Goal: Information Seeking & Learning: Learn about a topic

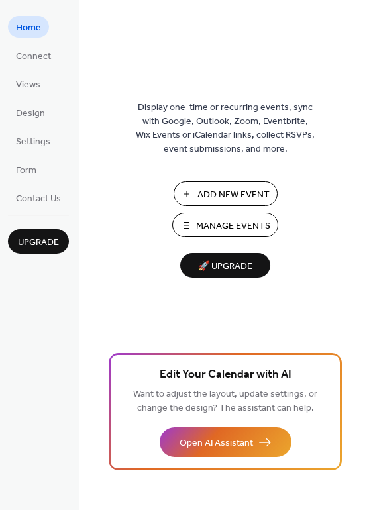
click at [244, 220] on span "Manage Events" at bounding box center [233, 226] width 74 height 14
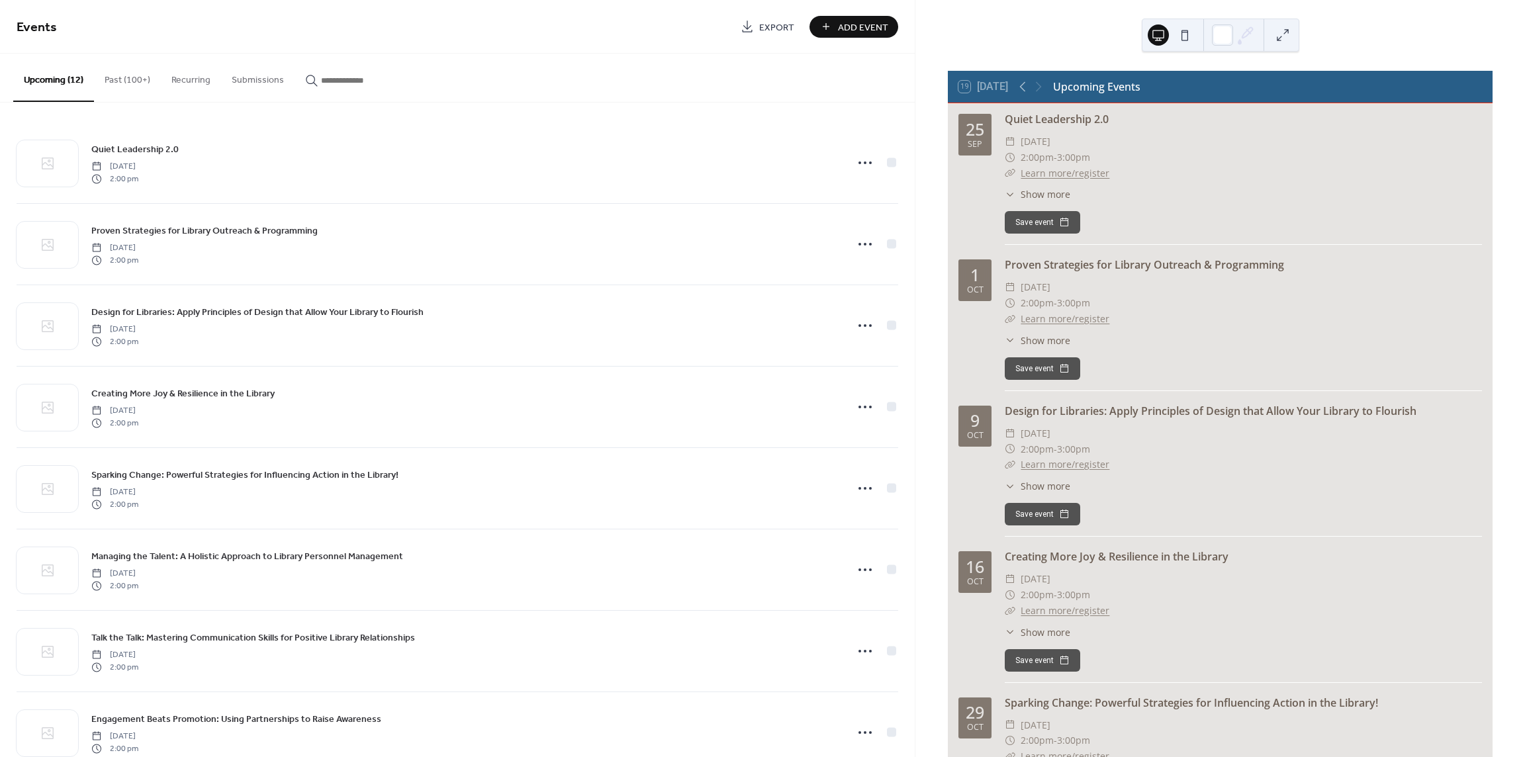
click at [124, 81] on button "Past (100+)" at bounding box center [127, 77] width 67 height 47
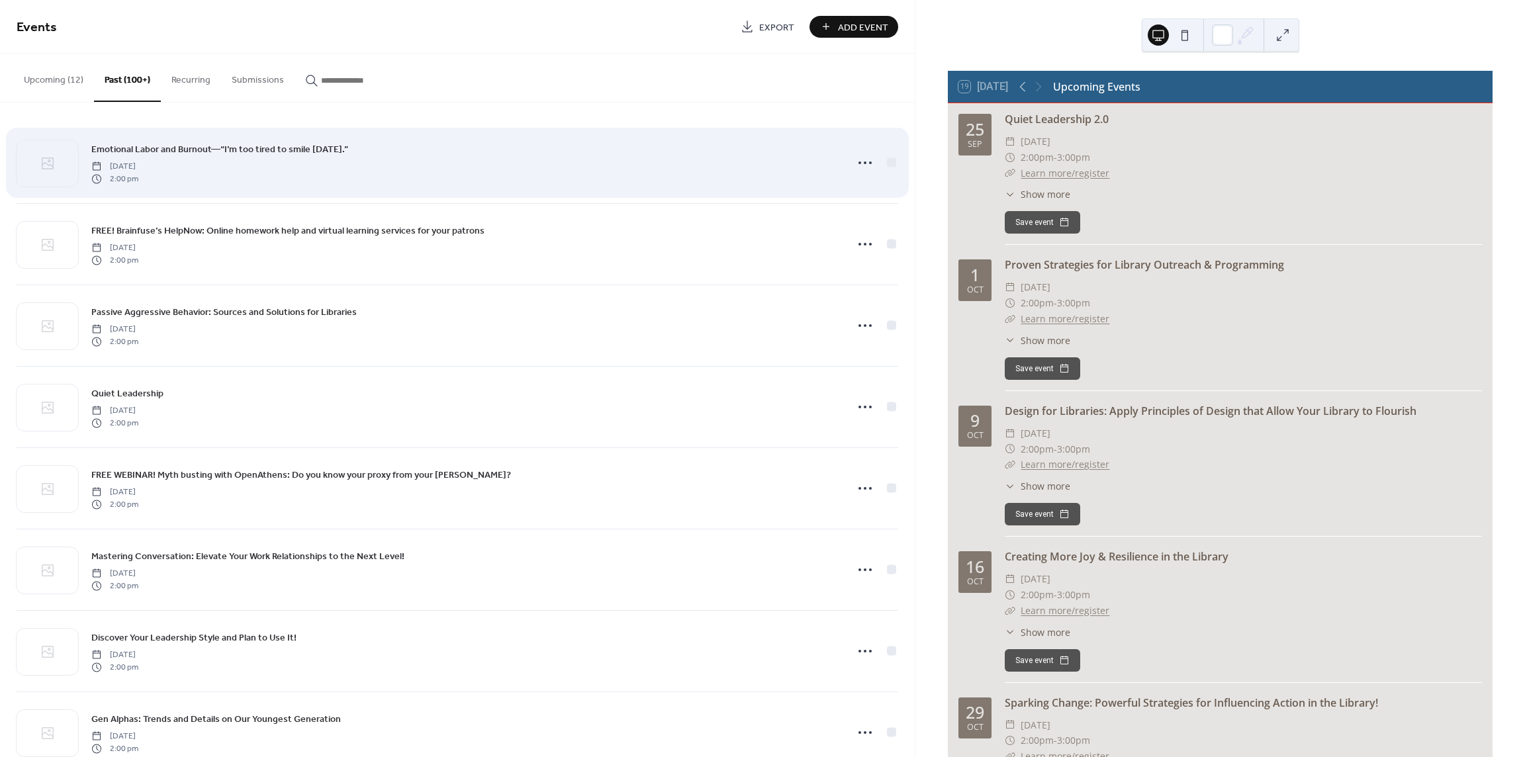
click at [138, 166] on span "[DATE]" at bounding box center [114, 167] width 47 height 12
drag, startPoint x: 345, startPoint y: 150, endPoint x: 56, endPoint y: 148, distance: 289.2
click at [56, 148] on div "Emotional Labor and Burnout—“I’m too tired to smile today.” Thursday, September…" at bounding box center [458, 162] width 882 height 81
copy span "Emotional Labor and Burnout—“I’m too tired to smile today.”"
